Goal: Navigation & Orientation: Find specific page/section

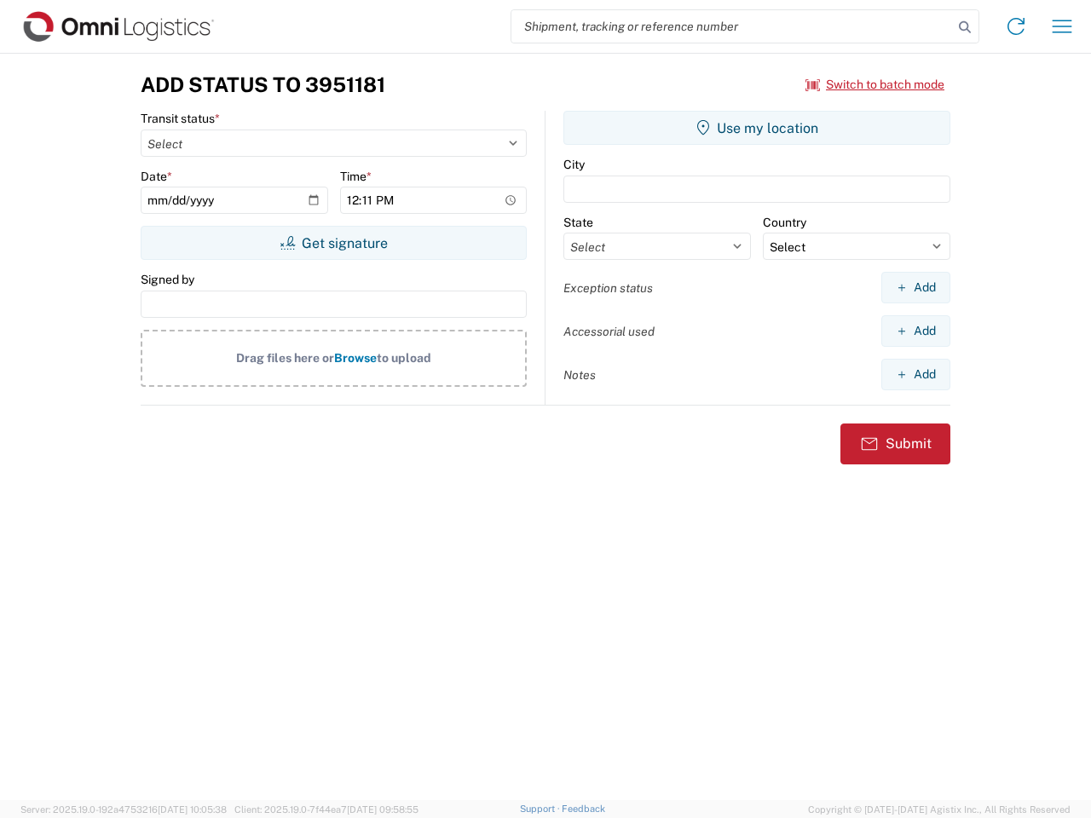
click at [732, 26] on input "search" at bounding box center [732, 26] width 442 height 32
click at [965, 27] on icon at bounding box center [965, 27] width 24 height 24
click at [1016, 26] on icon at bounding box center [1015, 26] width 27 height 27
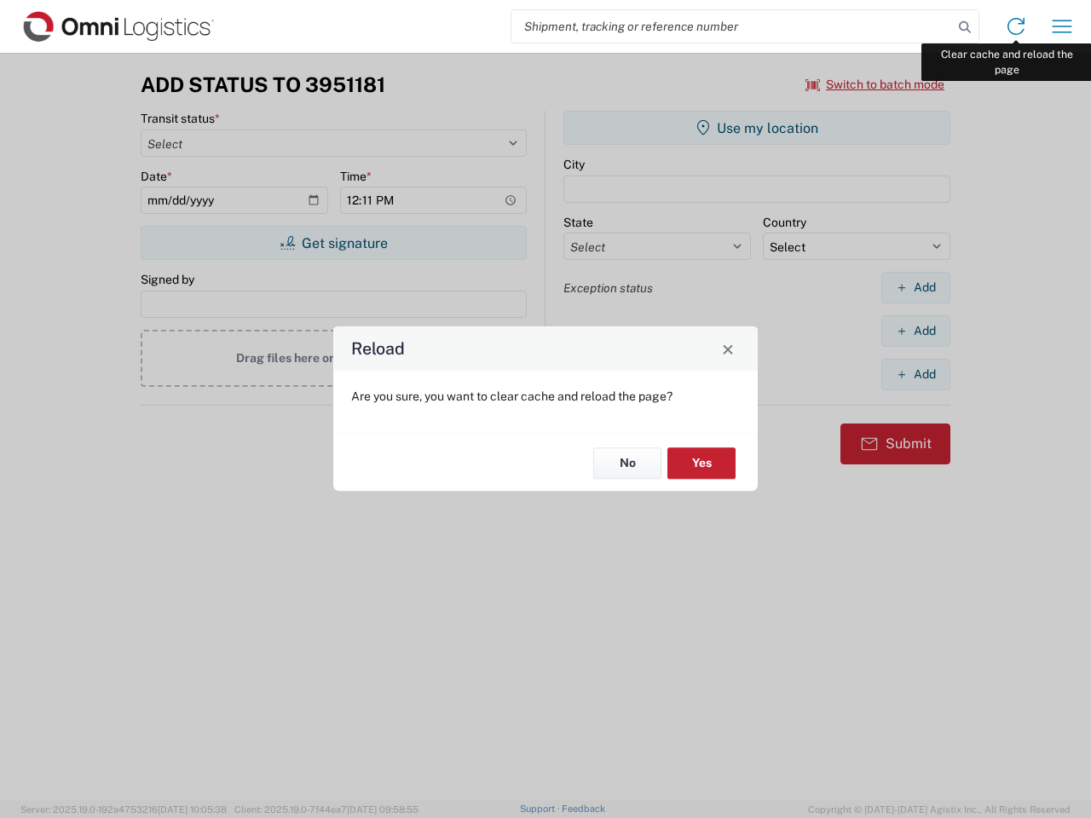
click at [1062, 26] on div "Reload Are you sure, you want to clear cache and reload the page? No Yes" at bounding box center [545, 409] width 1091 height 818
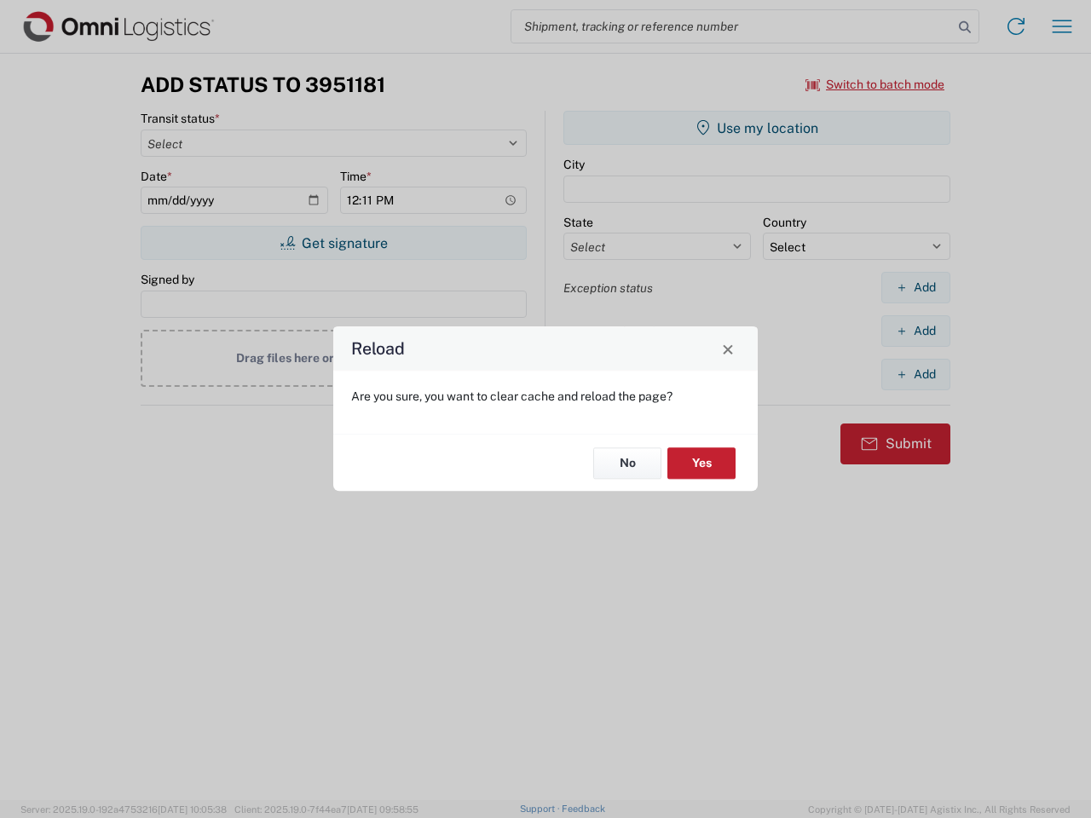
click at [875, 84] on div "Reload Are you sure, you want to clear cache and reload the page? No Yes" at bounding box center [545, 409] width 1091 height 818
click at [333, 243] on div "Reload Are you sure, you want to clear cache and reload the page? No Yes" at bounding box center [545, 409] width 1091 height 818
click at [757, 128] on div "Reload Are you sure, you want to clear cache and reload the page? No Yes" at bounding box center [545, 409] width 1091 height 818
click at [915, 287] on div "Reload Are you sure, you want to clear cache and reload the page? No Yes" at bounding box center [545, 409] width 1091 height 818
click at [915, 331] on div "Reload Are you sure, you want to clear cache and reload the page? No Yes" at bounding box center [545, 409] width 1091 height 818
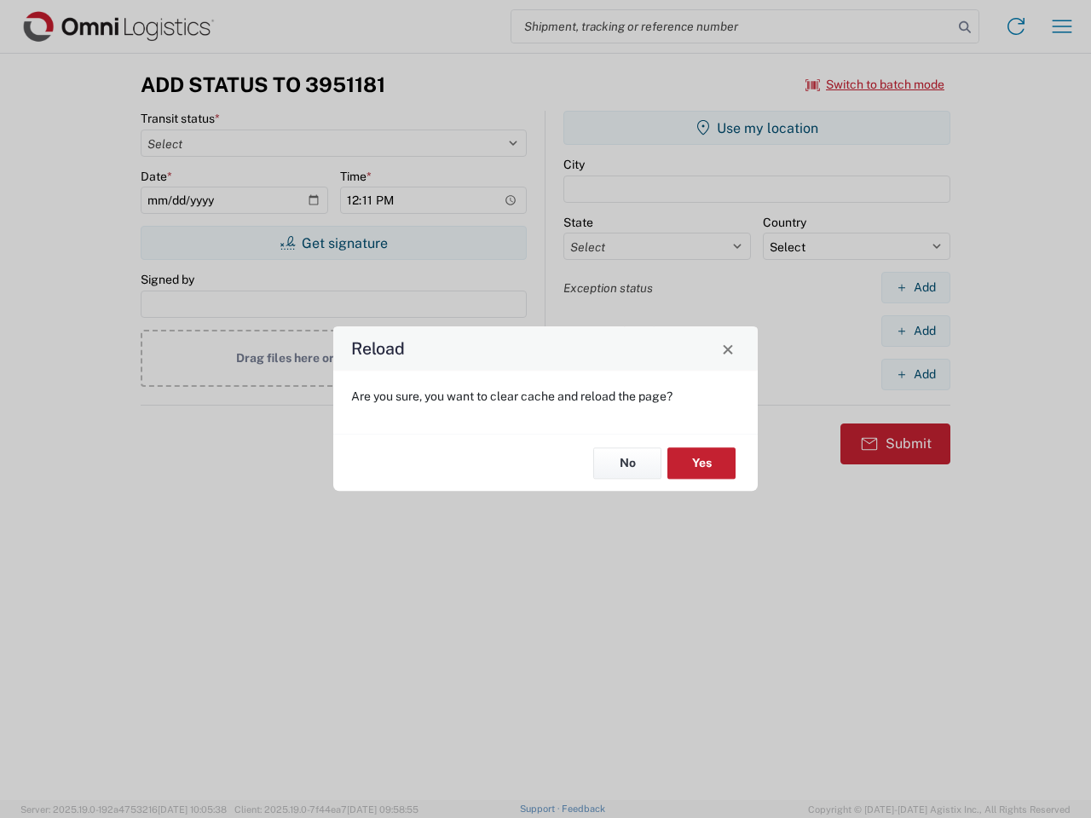
click at [915, 374] on div "Reload Are you sure, you want to clear cache and reload the page? No Yes" at bounding box center [545, 409] width 1091 height 818
